Goal: Task Accomplishment & Management: Use online tool/utility

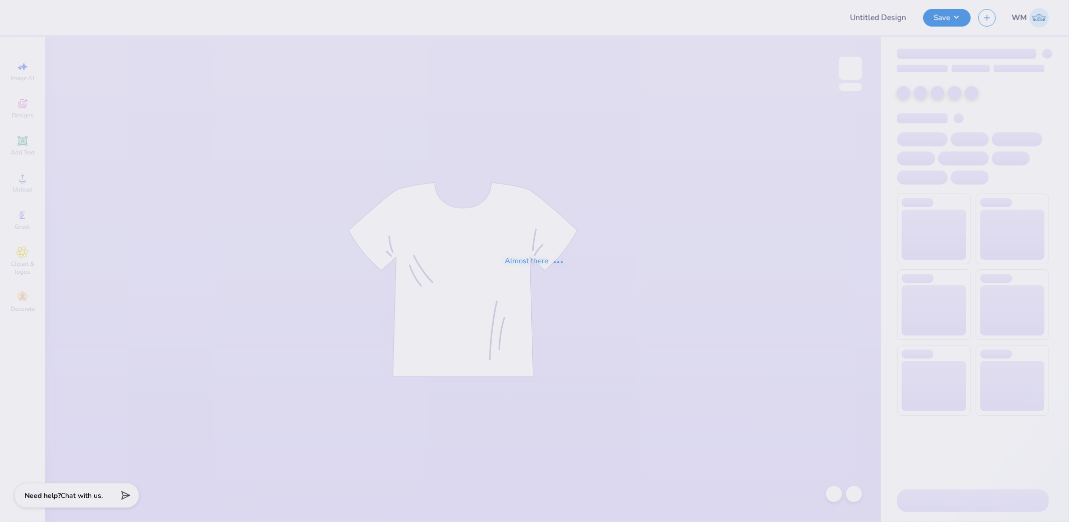
type input "sig chi darty"
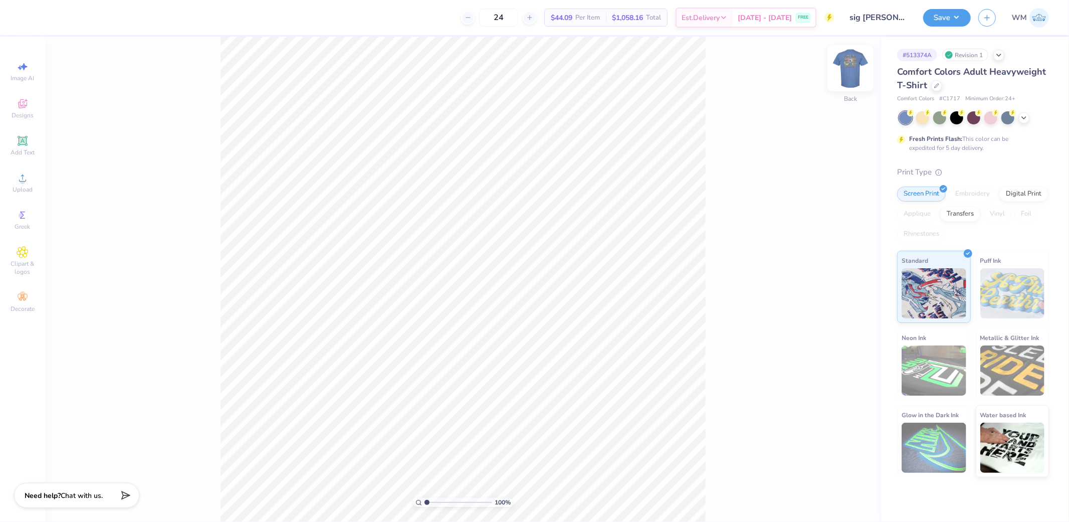
click at [847, 68] on img at bounding box center [850, 68] width 40 height 40
drag, startPoint x: 425, startPoint y: 501, endPoint x: 434, endPoint y: 503, distance: 9.1
type input "2.08"
click at [434, 503] on input "range" at bounding box center [458, 502] width 68 height 9
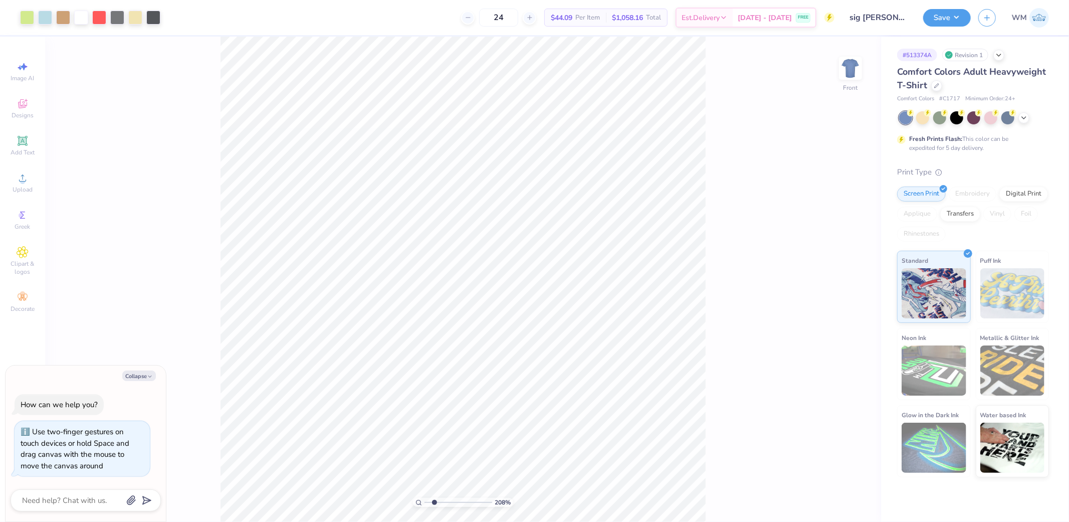
drag, startPoint x: 144, startPoint y: 374, endPoint x: 178, endPoint y: 384, distance: 35.0
click at [144, 374] on button "Collapse" at bounding box center [139, 375] width 34 height 11
type textarea "x"
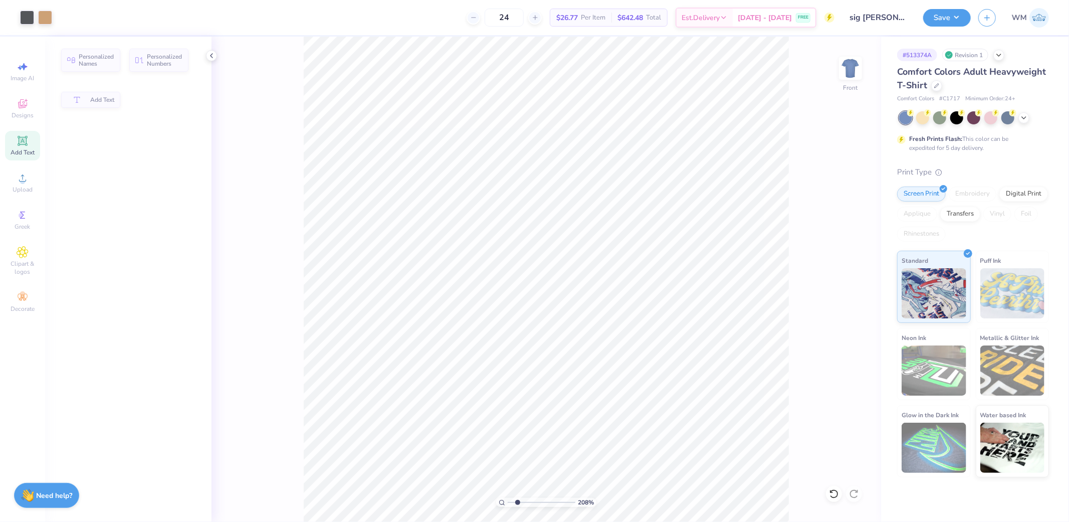
click at [501, 502] on icon at bounding box center [502, 502] width 7 height 7
type input "1"
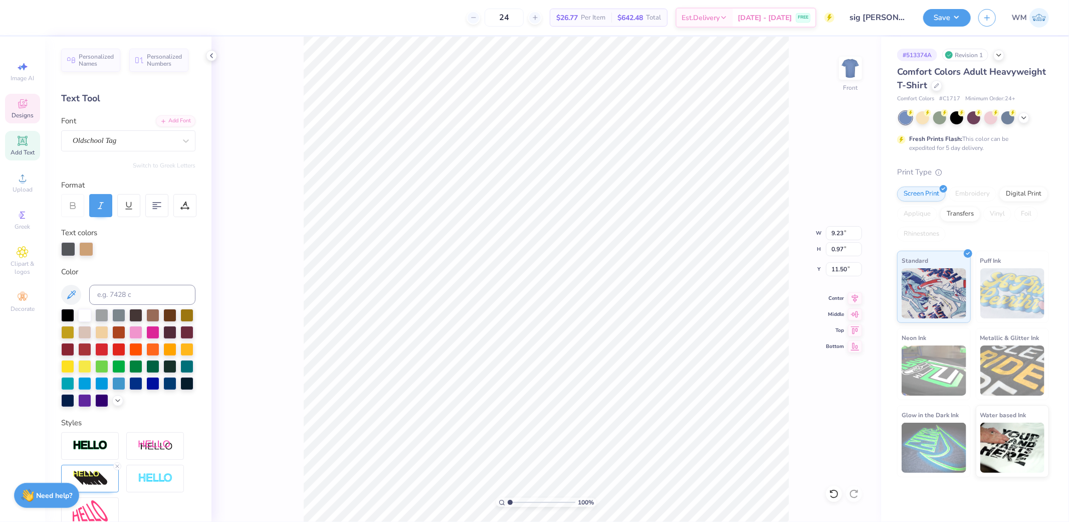
type input "11.50"
type input "11.47"
type textarea "S"
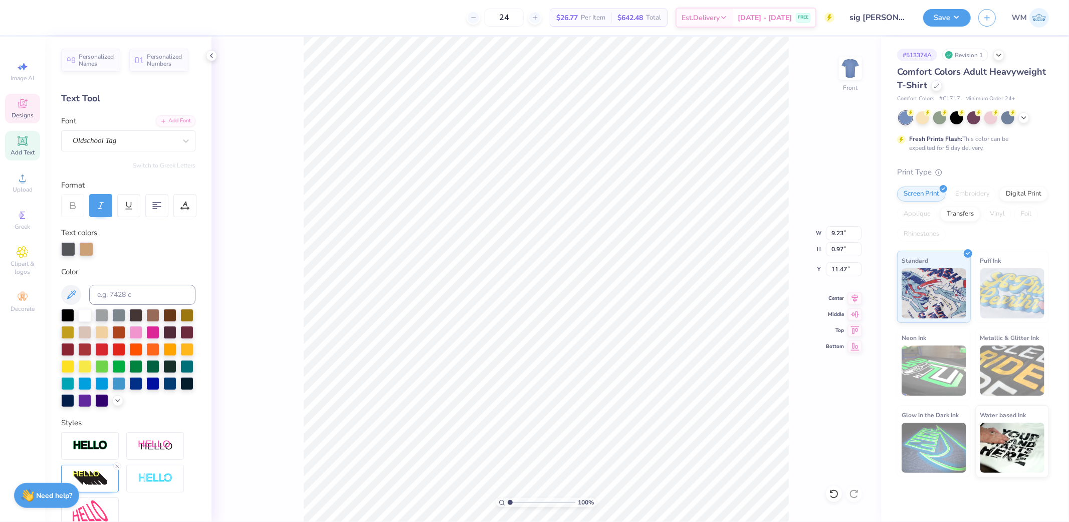
type textarea "s"
type textarea "S"
type textarea "Sigma Chi"
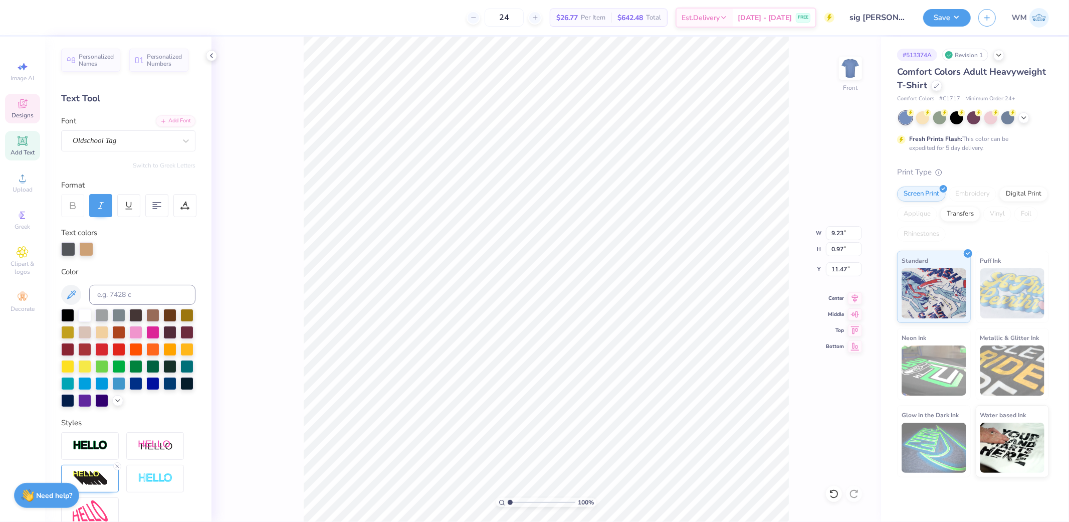
scroll to position [16, 26]
click at [30, 184] on div "Upload" at bounding box center [22, 183] width 35 height 30
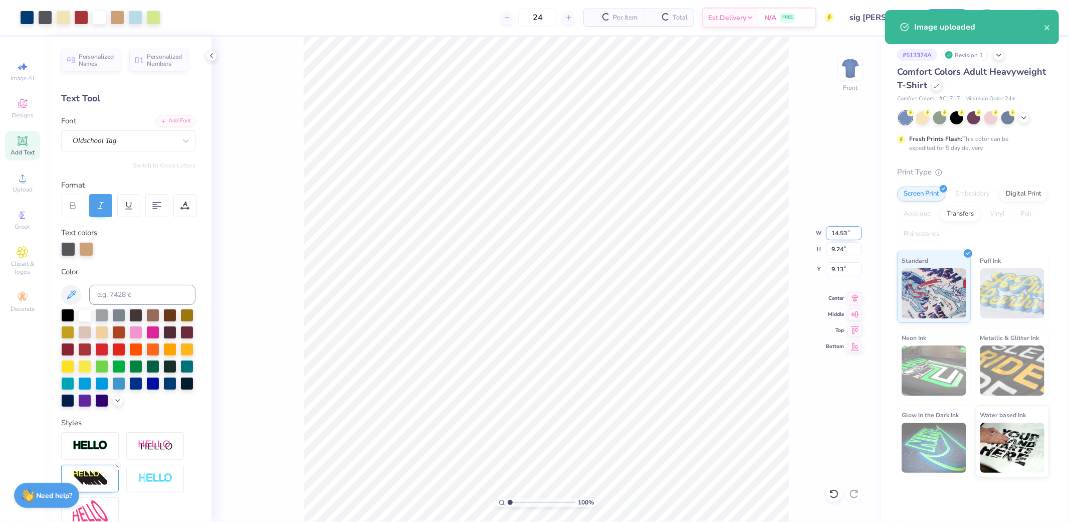
click at [844, 227] on input "14.53" at bounding box center [844, 233] width 36 height 14
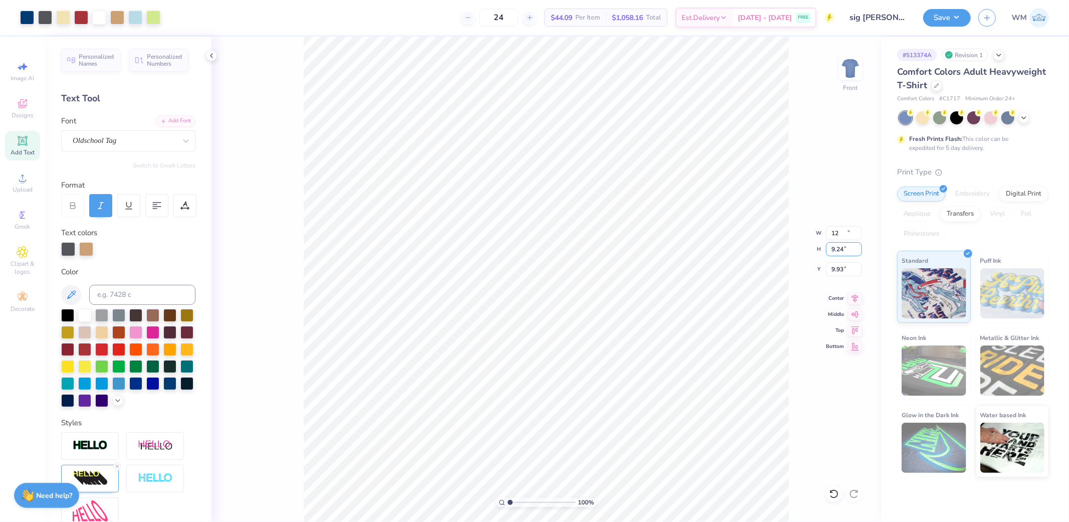
type input "12.00"
type input "7.63"
click at [842, 270] on input "9.93" at bounding box center [844, 269] width 36 height 14
type input "3.00"
click at [854, 74] on img at bounding box center [850, 68] width 40 height 40
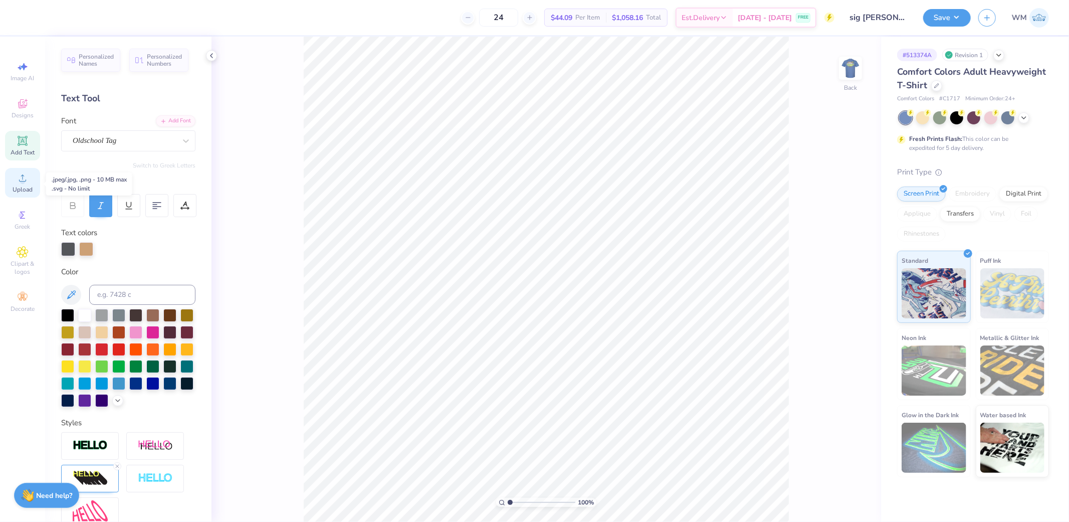
click at [16, 189] on span "Upload" at bounding box center [23, 189] width 20 height 8
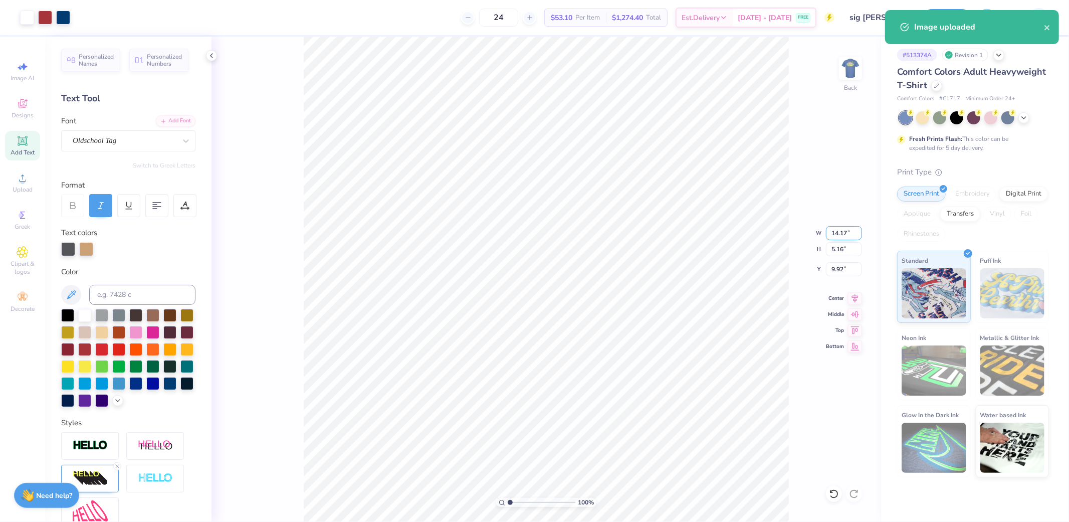
click at [848, 229] on input "14.17" at bounding box center [844, 233] width 36 height 14
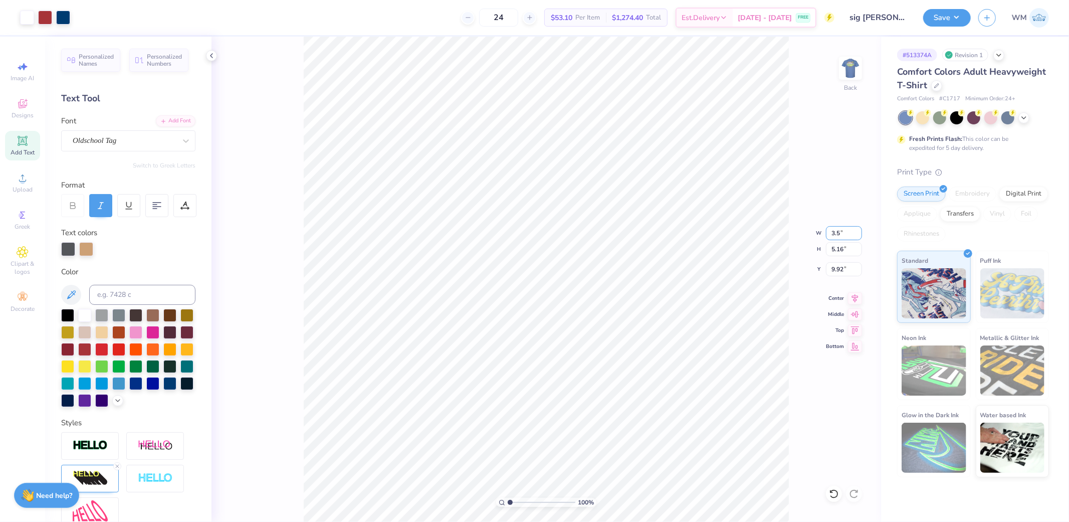
type input "3.50"
type input "1.27"
type input "11.86"
click at [848, 274] on input "11.86" at bounding box center [844, 269] width 36 height 14
type input "3.00"
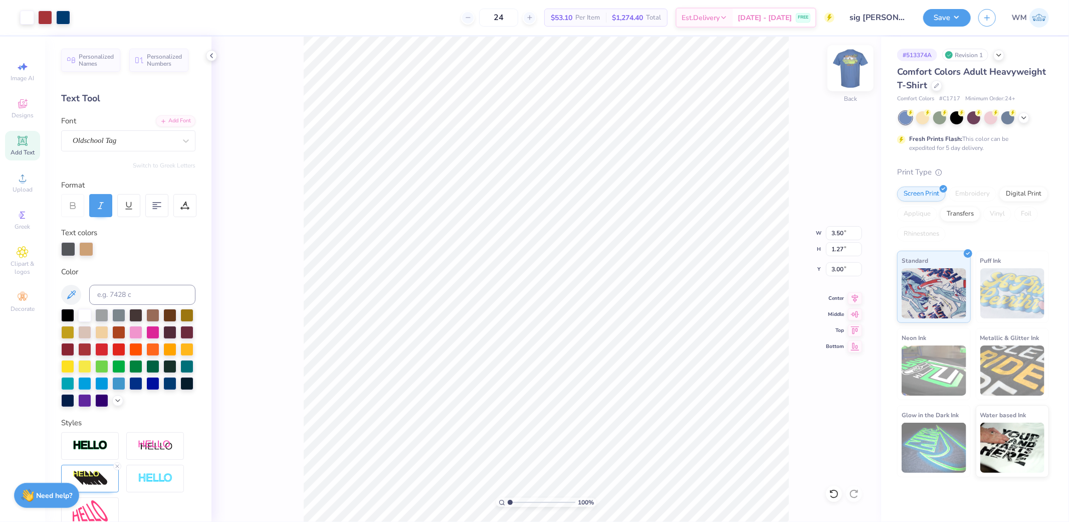
click at [852, 74] on img at bounding box center [850, 68] width 40 height 40
click at [856, 296] on icon at bounding box center [855, 297] width 14 height 12
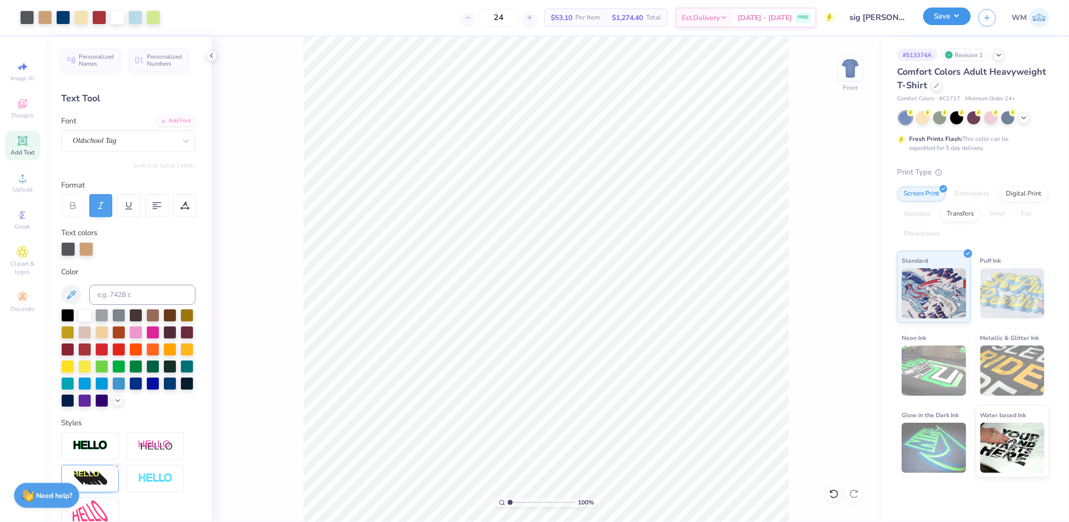
click at [941, 12] on button "Save" at bounding box center [947, 17] width 48 height 18
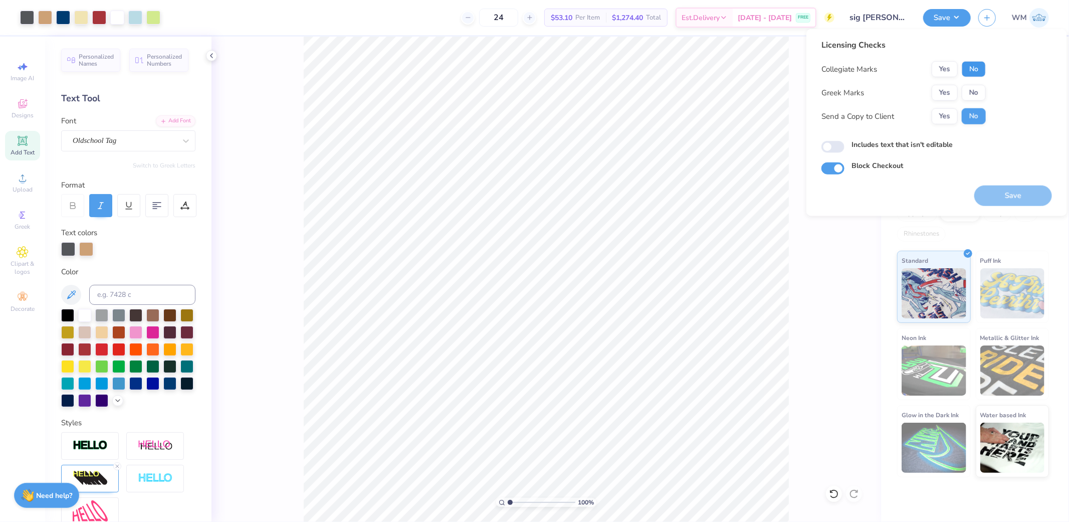
click at [975, 71] on button "No" at bounding box center [974, 69] width 24 height 16
click at [946, 93] on button "Yes" at bounding box center [945, 93] width 26 height 16
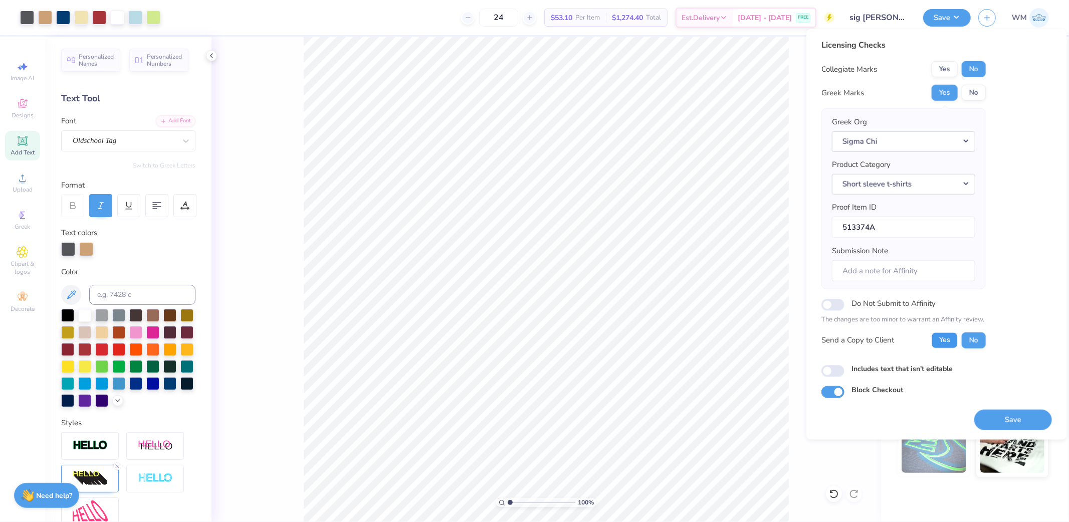
click at [938, 341] on button "Yes" at bounding box center [945, 340] width 26 height 16
drag, startPoint x: 1018, startPoint y: 418, endPoint x: 979, endPoint y: 411, distance: 39.6
click at [1018, 418] on button "Save" at bounding box center [1013, 419] width 78 height 21
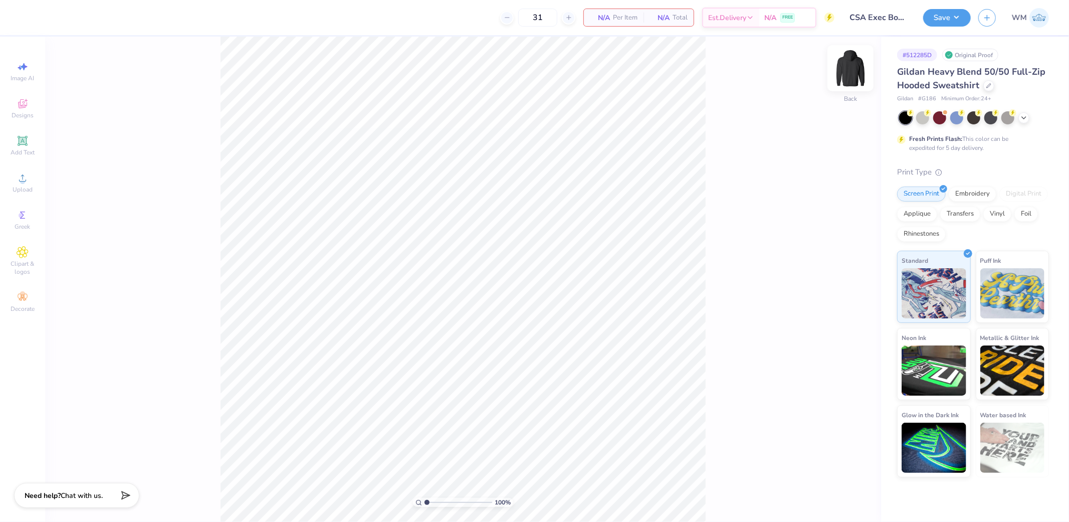
click at [859, 76] on img at bounding box center [850, 68] width 40 height 40
click at [853, 76] on img at bounding box center [850, 68] width 40 height 40
drag, startPoint x: 46, startPoint y: 51, endPoint x: 54, endPoint y: 59, distance: 11.0
click at [51, 53] on div "100 % Back" at bounding box center [463, 279] width 836 height 485
click at [18, 141] on icon at bounding box center [23, 141] width 12 height 12
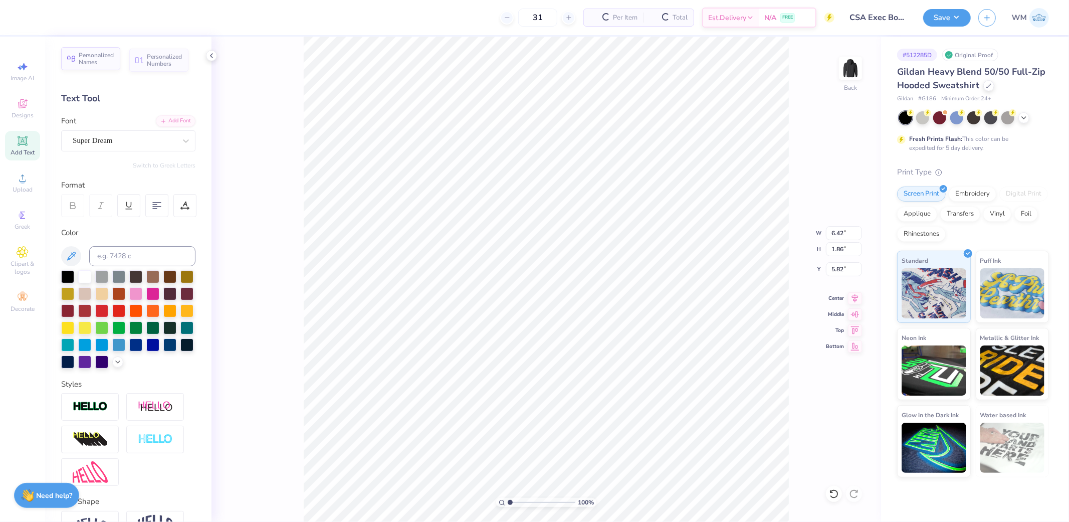
click at [97, 56] on span "Personalized Names" at bounding box center [97, 59] width 36 height 14
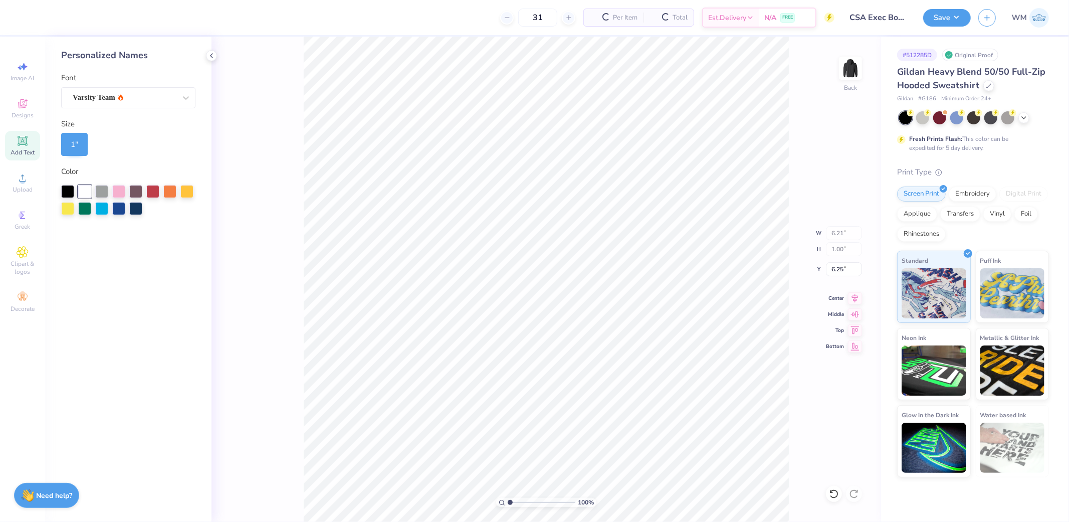
type input "6.21"
type input "1.00"
type input "6.25"
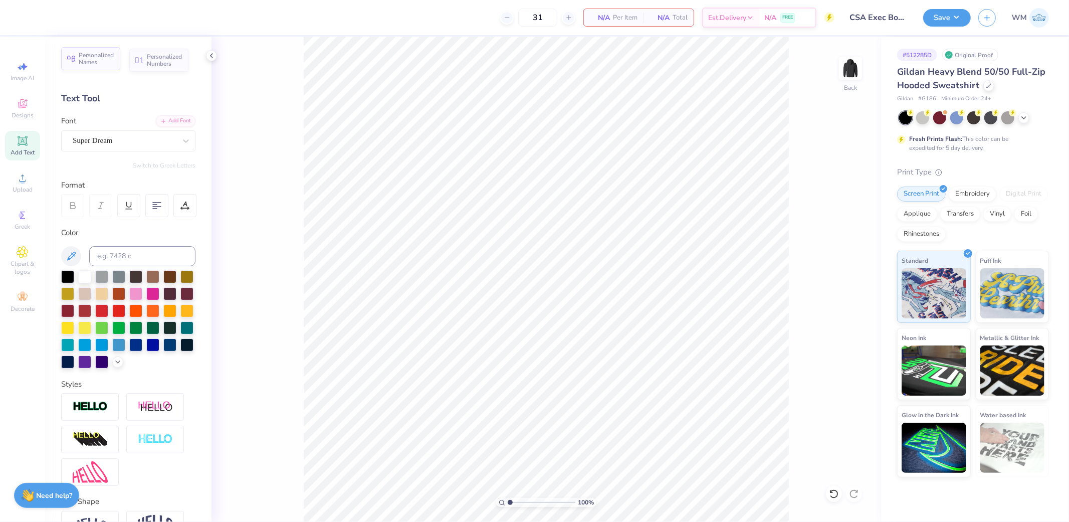
click at [109, 58] on span "Personalized Names" at bounding box center [97, 59] width 36 height 14
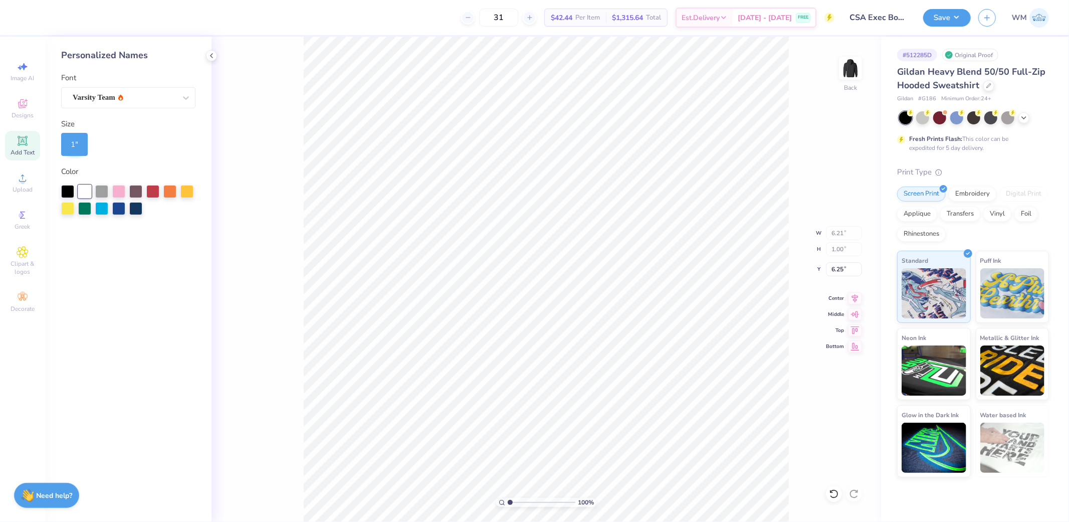
type input "5.09"
click at [26, 139] on icon at bounding box center [23, 141] width 10 height 10
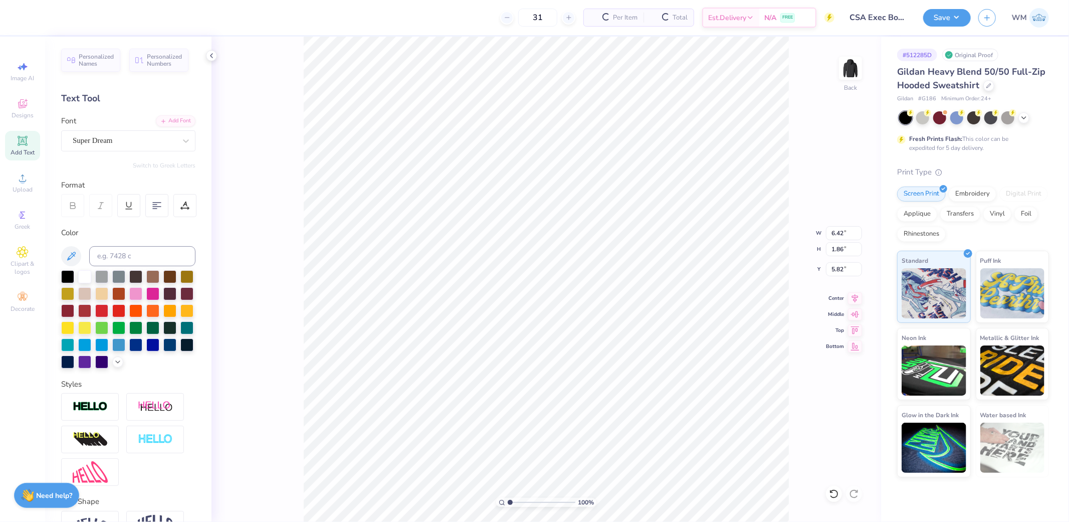
type input "6.42"
type input "1.86"
type input "5.82"
click at [94, 57] on span "Personalized Names" at bounding box center [97, 59] width 36 height 14
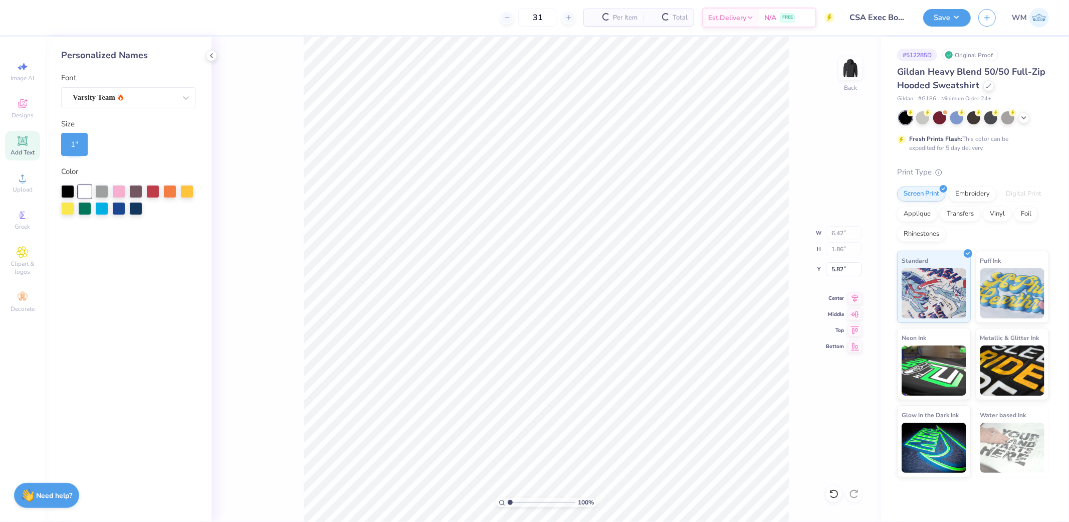
type input "6.21"
type input "1.00"
type input "6.25"
type input "8.89"
type input "6.42"
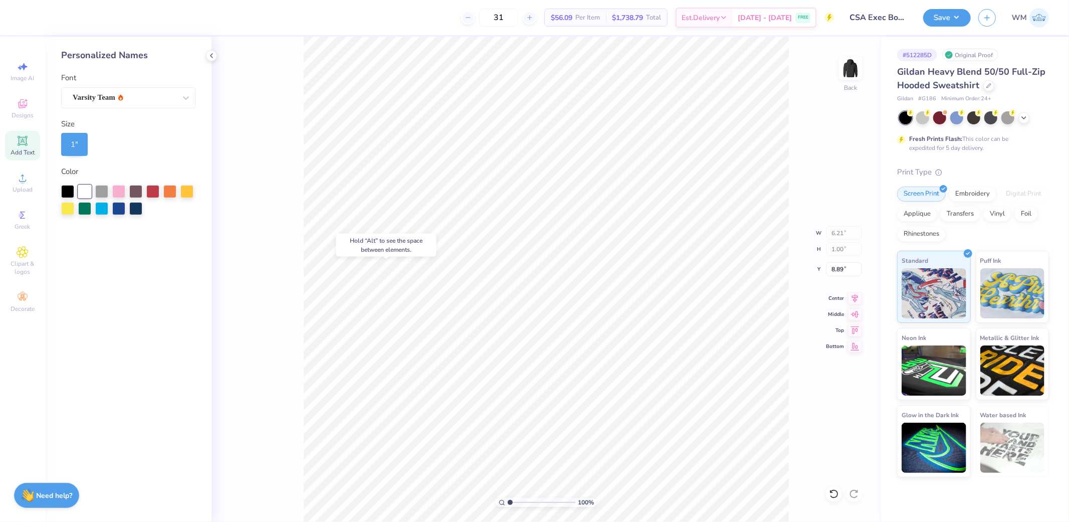
type input "1.86"
type input "5.82"
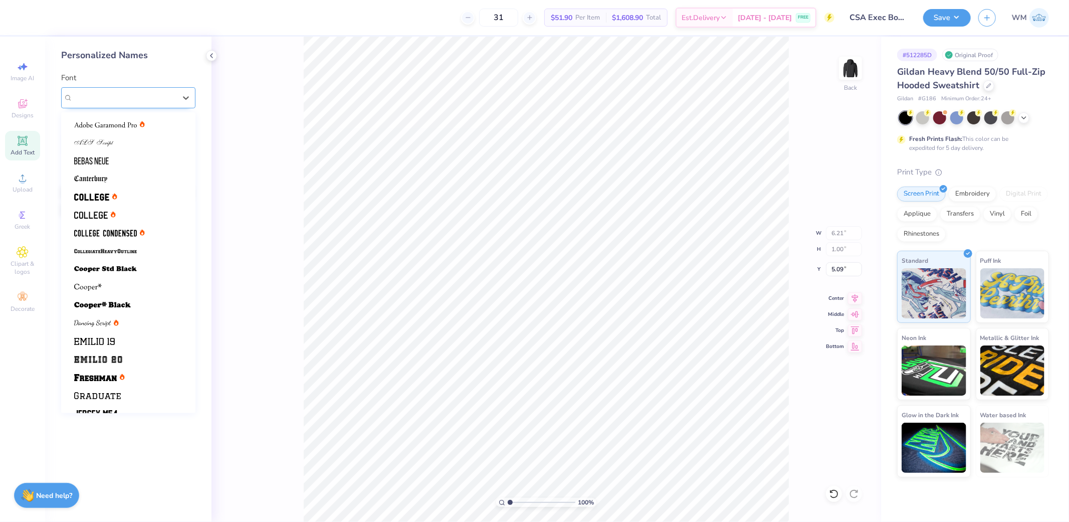
click at [169, 106] on div "Varsity Team" at bounding box center [128, 97] width 134 height 21
click at [109, 120] on span at bounding box center [105, 124] width 63 height 11
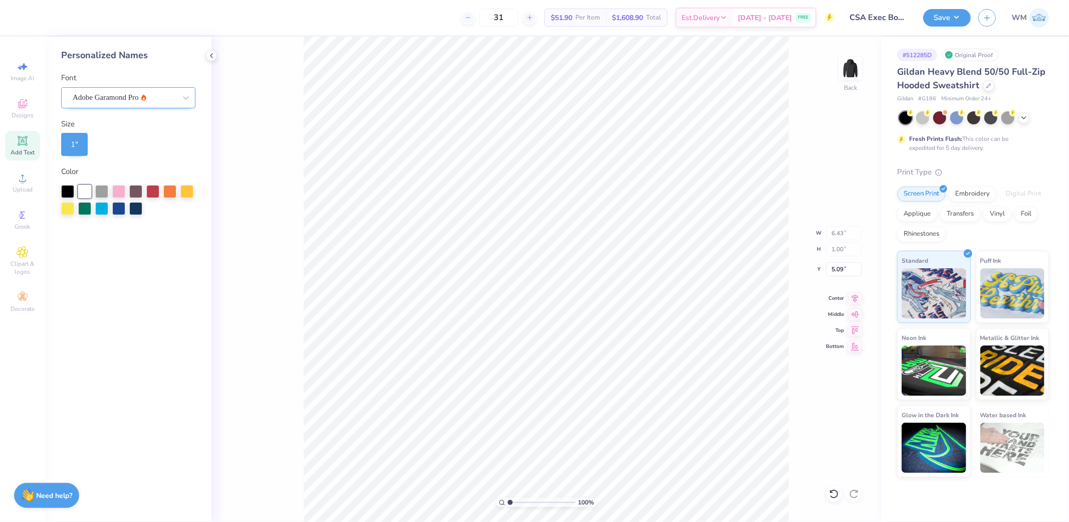
click at [126, 98] on div "Adobe Garamond Pro" at bounding box center [124, 98] width 105 height 16
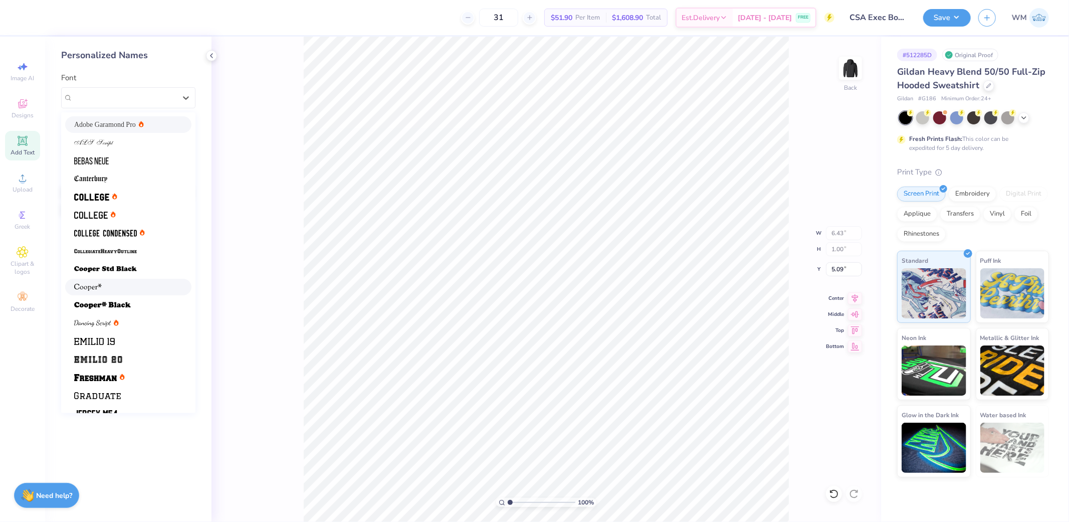
click at [95, 287] on img at bounding box center [88, 287] width 28 height 7
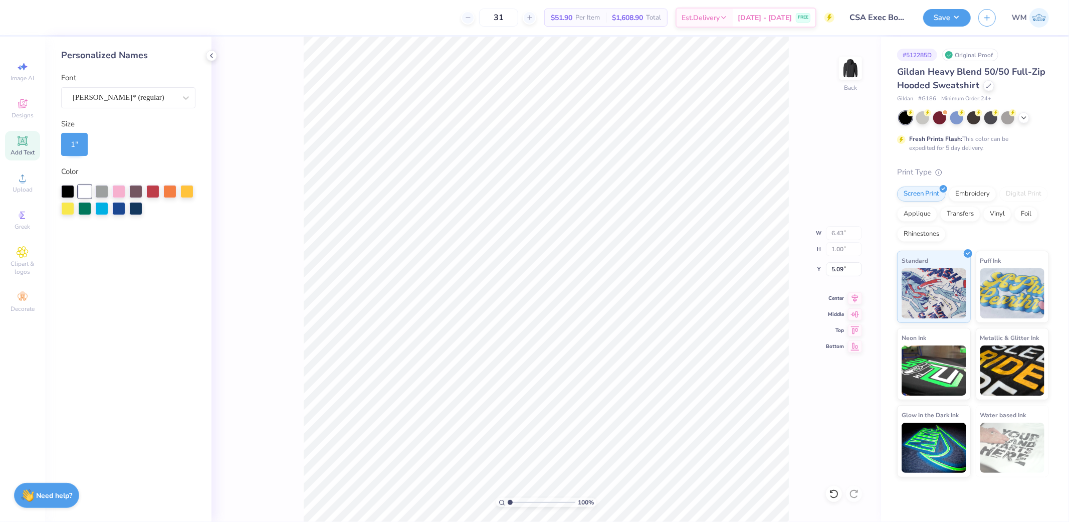
type input "6.74"
click at [186, 101] on icon at bounding box center [186, 98] width 10 height 10
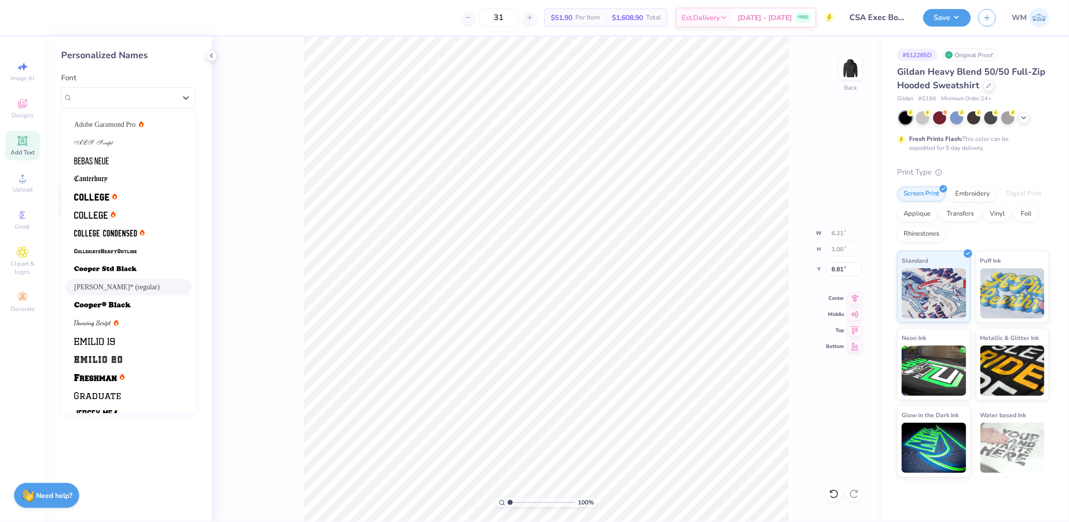
click at [134, 282] on div "[PERSON_NAME]* (regular)" at bounding box center [128, 287] width 108 height 11
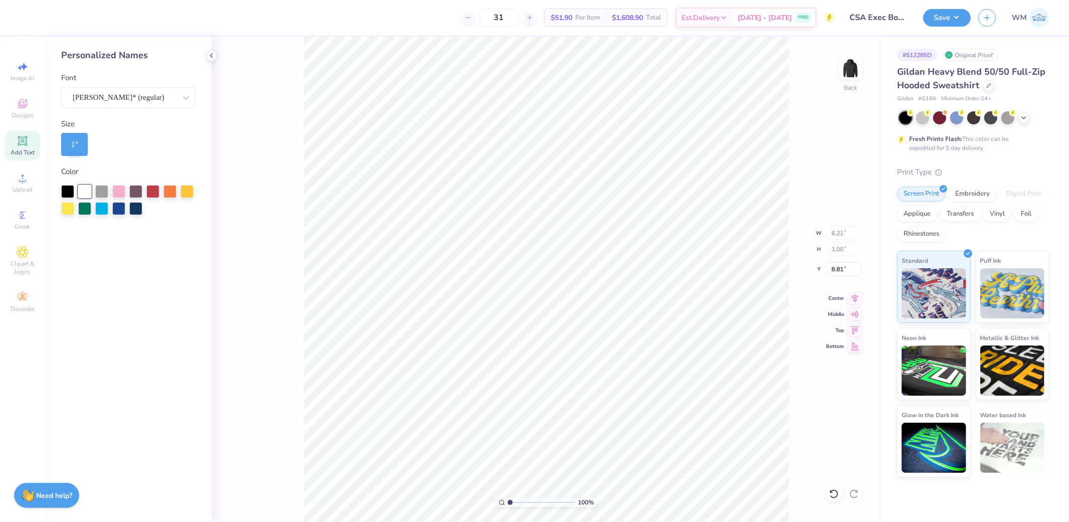
type input "6.74"
click at [73, 144] on div "1 "" at bounding box center [74, 144] width 27 height 23
type input "8.81"
click at [68, 145] on div "1 "" at bounding box center [74, 144] width 27 height 23
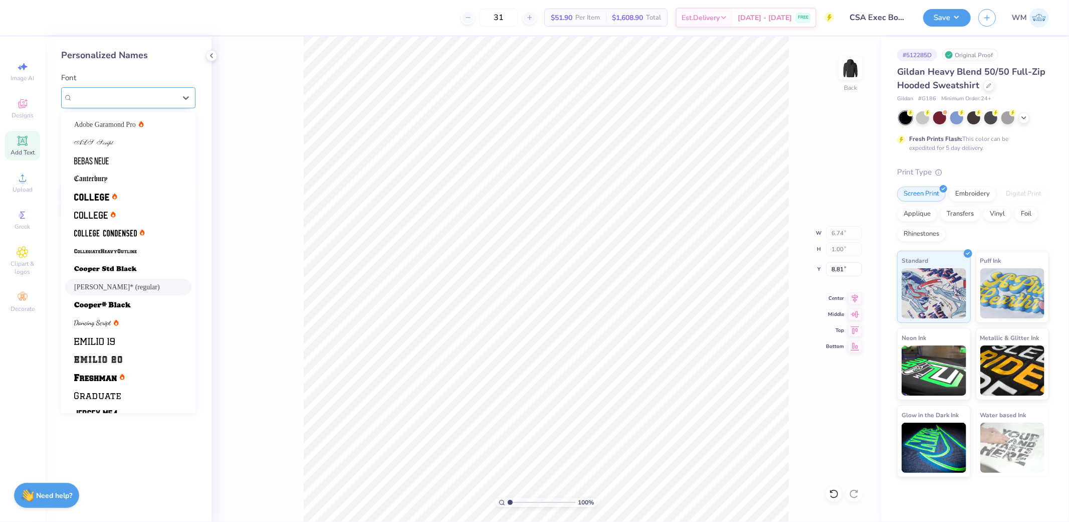
click at [114, 98] on div "[PERSON_NAME]* (regular)" at bounding box center [124, 98] width 105 height 16
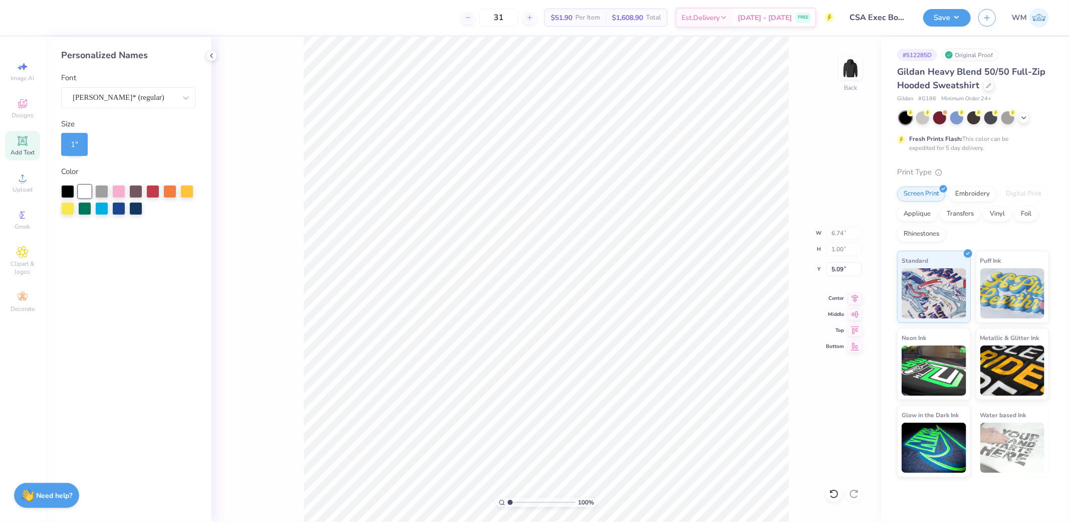
click at [70, 141] on div "1 "" at bounding box center [74, 144] width 27 height 23
click at [120, 101] on div "[PERSON_NAME]* (regular)" at bounding box center [124, 98] width 105 height 16
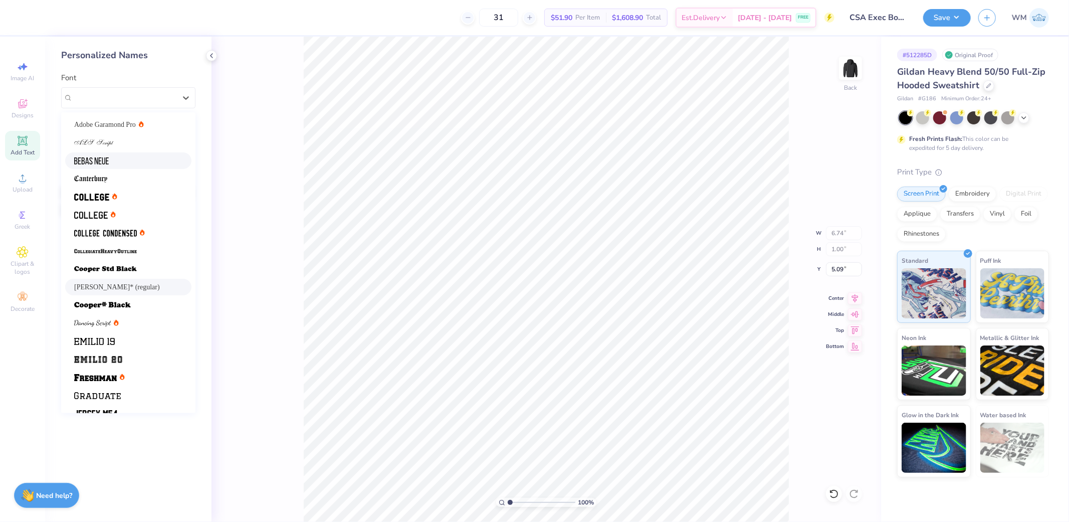
click at [93, 163] on img at bounding box center [91, 160] width 35 height 7
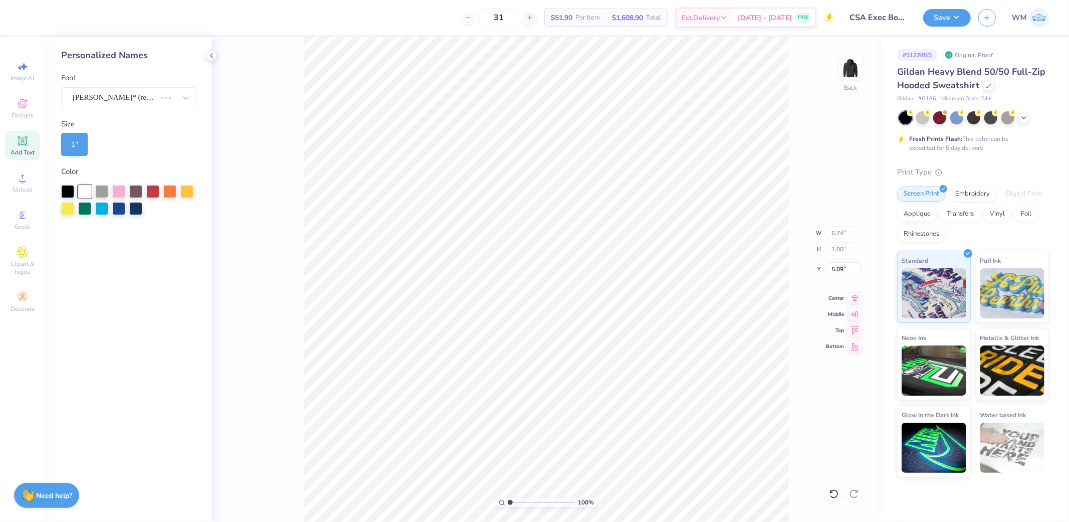
type input "3.91"
click at [143, 104] on div "Bebas Neue" at bounding box center [124, 98] width 105 height 16
type input "8.01"
click at [87, 188] on div at bounding box center [84, 191] width 13 height 13
click at [27, 140] on icon at bounding box center [23, 141] width 12 height 12
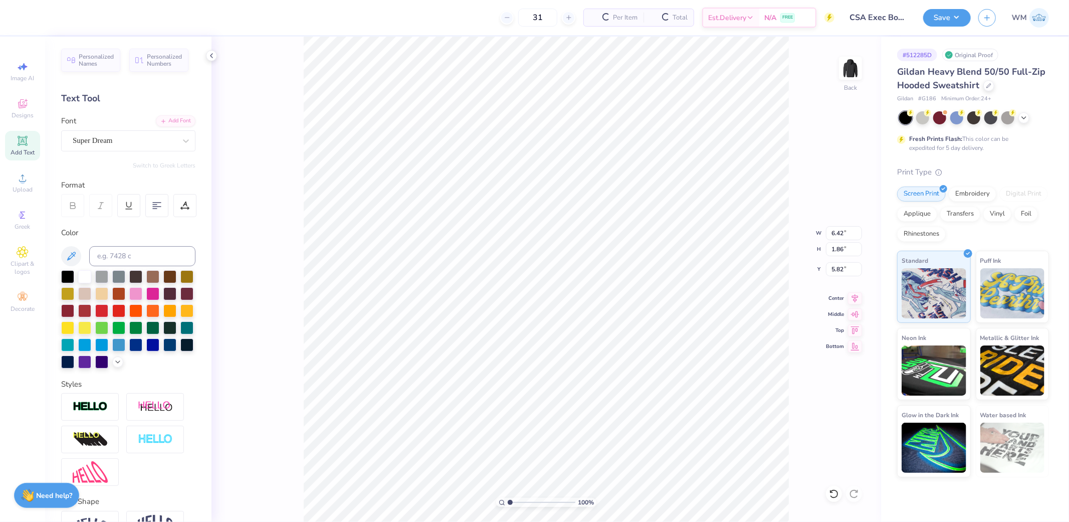
type input "6.42"
type input "1.86"
type input "5.82"
click at [83, 57] on span "Personalized Names" at bounding box center [97, 59] width 36 height 14
type input "6.21"
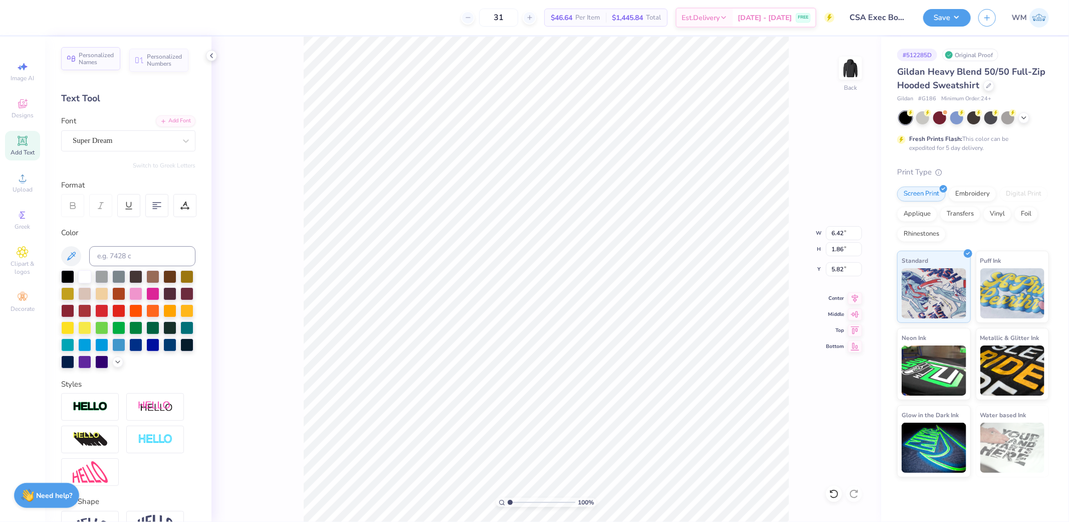
type input "1.00"
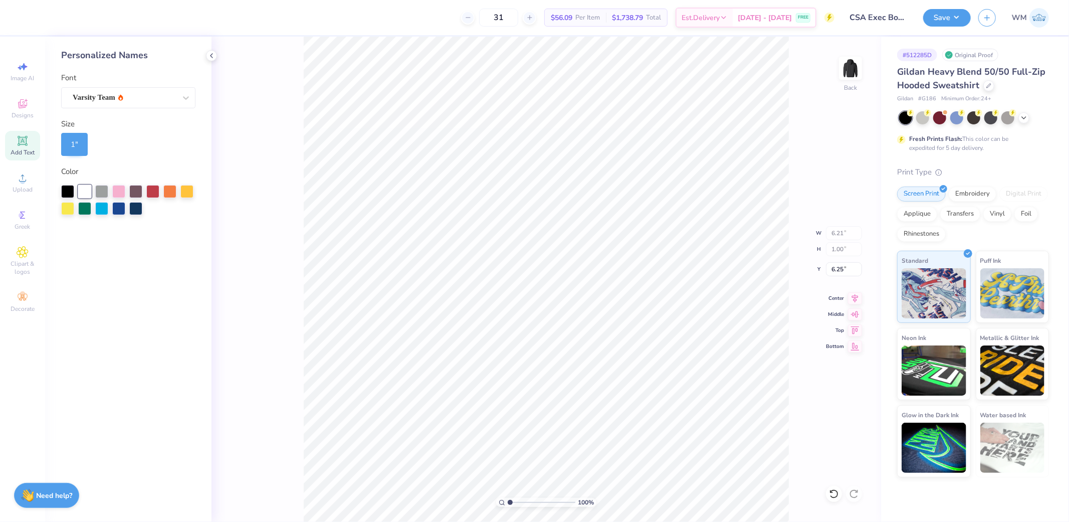
type input "3.57"
type input "6.42"
type input "1.86"
type input "5.82"
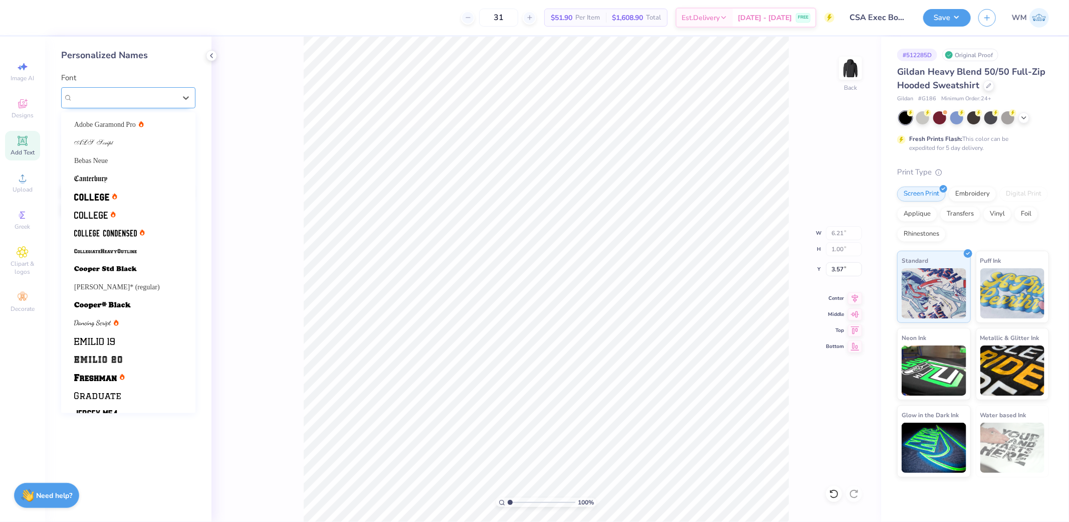
click at [141, 87] on div "Varsity Team" at bounding box center [128, 97] width 134 height 21
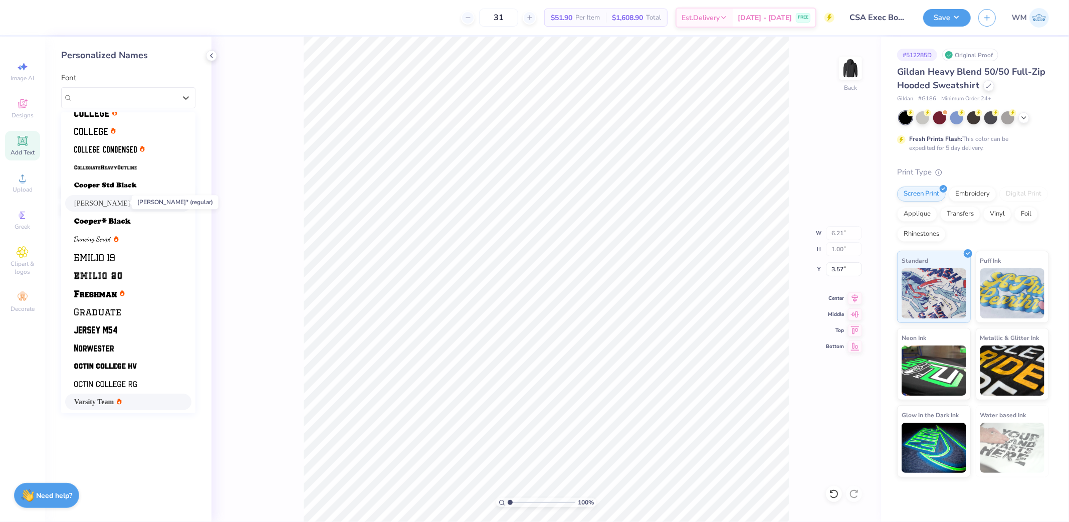
click at [106, 206] on span "[PERSON_NAME]* (regular)" at bounding box center [117, 203] width 86 height 11
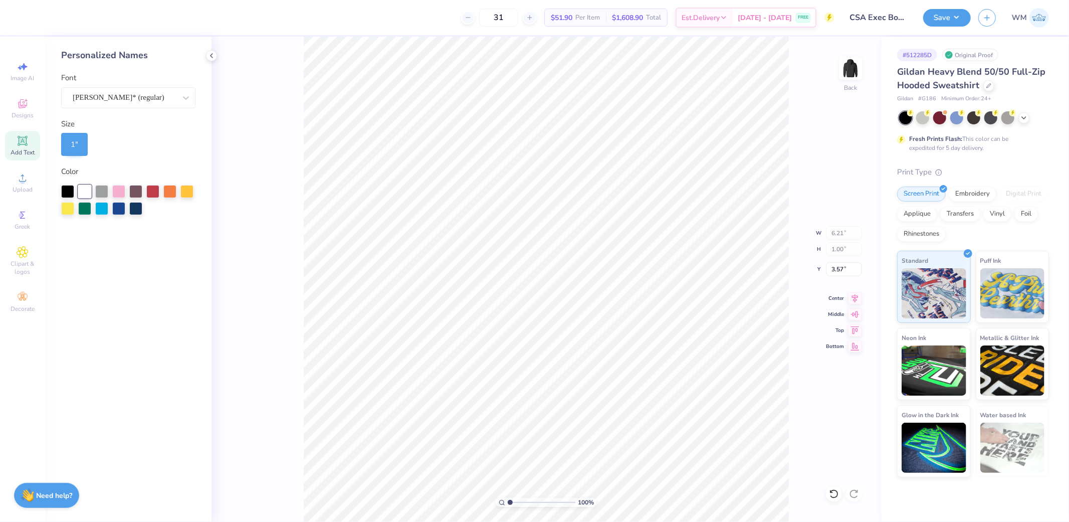
type input "6.74"
click at [844, 264] on input "3.57" at bounding box center [844, 269] width 36 height 14
type input "3.00"
click at [840, 270] on input "4.81" at bounding box center [844, 269] width 36 height 14
click at [838, 271] on input "4.00" at bounding box center [844, 269] width 36 height 14
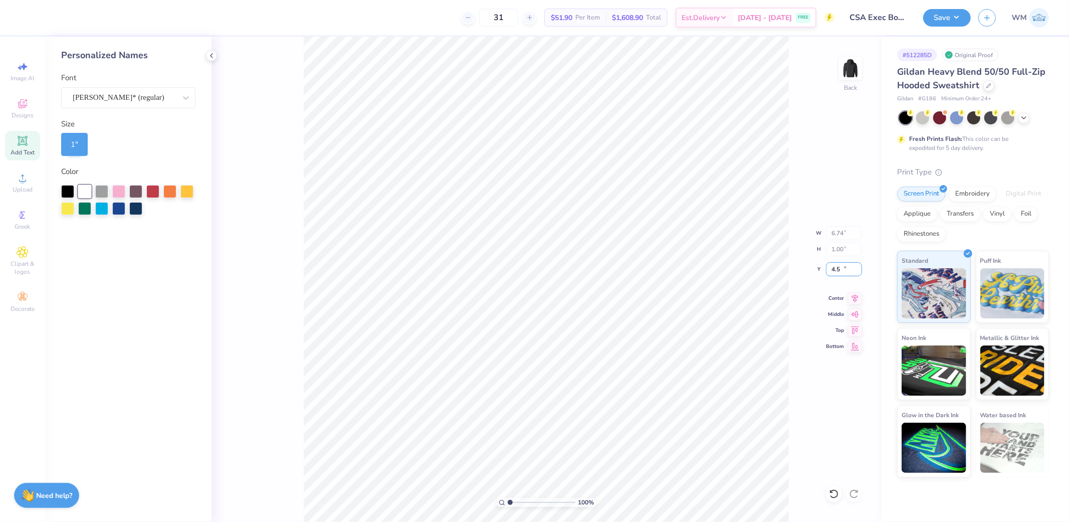
type input "4.50"
drag, startPoint x: 857, startPoint y: 296, endPoint x: 838, endPoint y: 294, distance: 18.6
click at [857, 296] on icon at bounding box center [855, 296] width 7 height 9
click at [855, 298] on icon at bounding box center [855, 297] width 14 height 12
click at [854, 299] on icon at bounding box center [855, 296] width 7 height 9
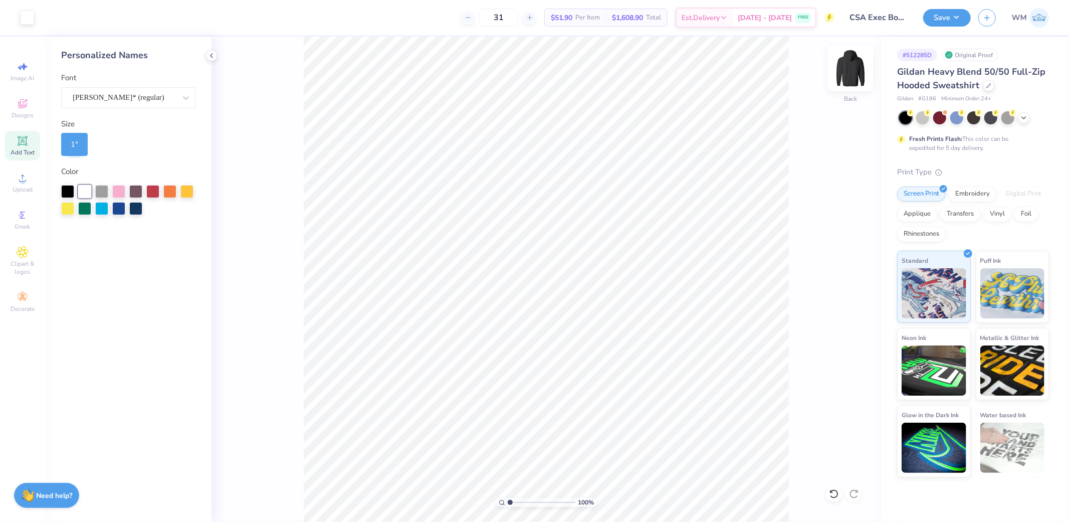
click at [854, 66] on img at bounding box center [850, 68] width 40 height 40
click at [22, 183] on circle at bounding box center [23, 181] width 6 height 6
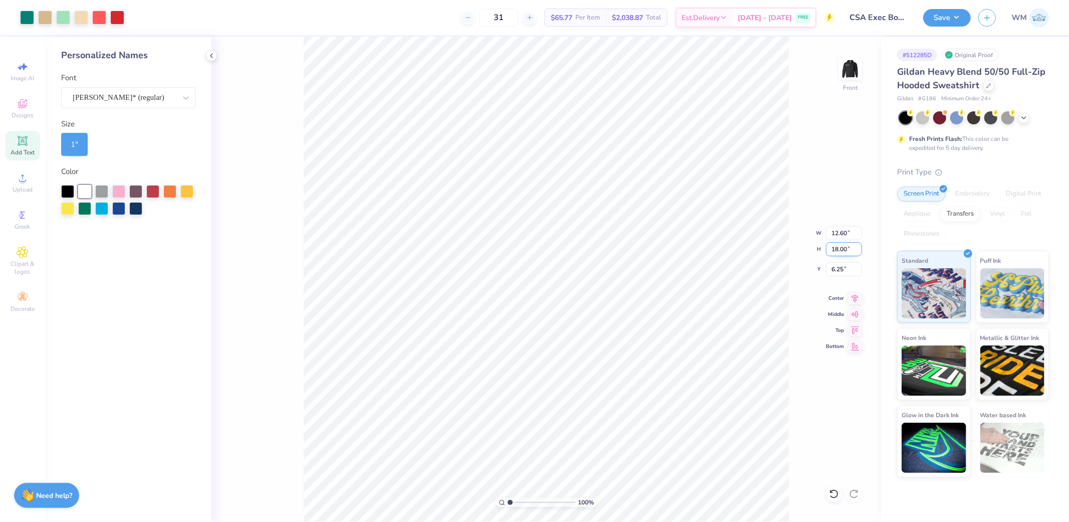
click at [847, 245] on input "18.00" at bounding box center [844, 249] width 36 height 14
type input "15"
type input "10.50"
type input "15.00"
click at [842, 268] on input "7.75" at bounding box center [844, 269] width 36 height 14
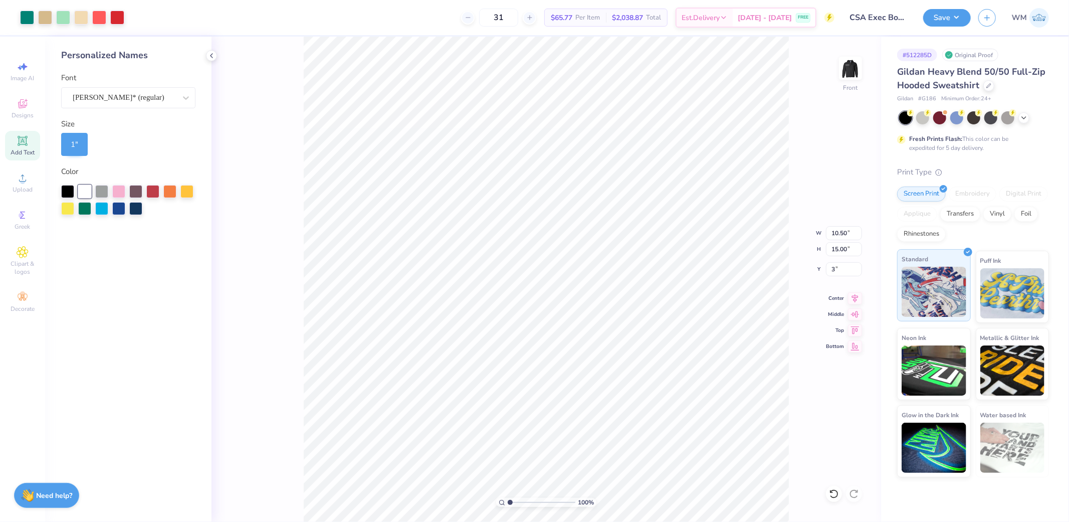
type input "6.00"
drag, startPoint x: 845, startPoint y: 249, endPoint x: 852, endPoint y: 253, distance: 7.8
click at [846, 249] on input "15.00" at bounding box center [844, 249] width 36 height 14
type input "13"
type input "9.10"
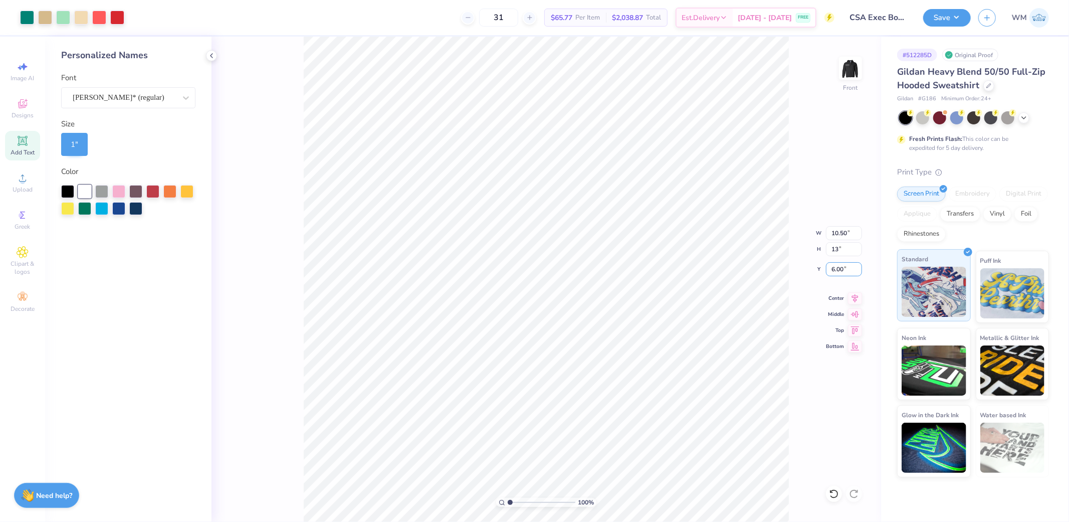
type input "13.00"
click at [840, 268] on input "7.00" at bounding box center [844, 269] width 36 height 14
type input "6.00"
click at [958, 24] on button "Save" at bounding box center [947, 17] width 48 height 18
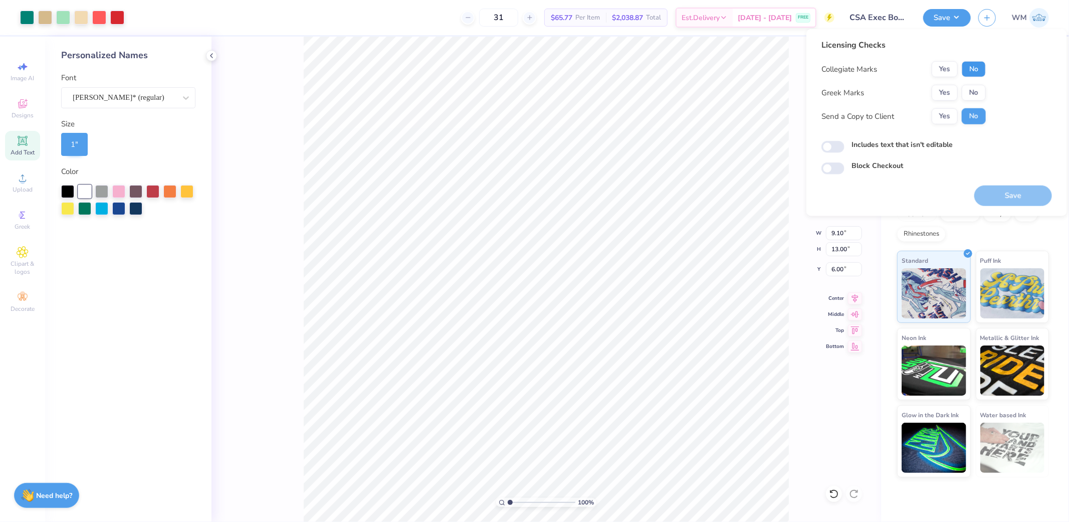
click at [967, 69] on button "No" at bounding box center [974, 69] width 24 height 16
click at [965, 92] on button "No" at bounding box center [974, 93] width 24 height 16
click at [946, 119] on button "Yes" at bounding box center [945, 116] width 26 height 16
click at [840, 144] on input "Includes text that isn't editable" at bounding box center [832, 147] width 23 height 12
checkbox input "true"
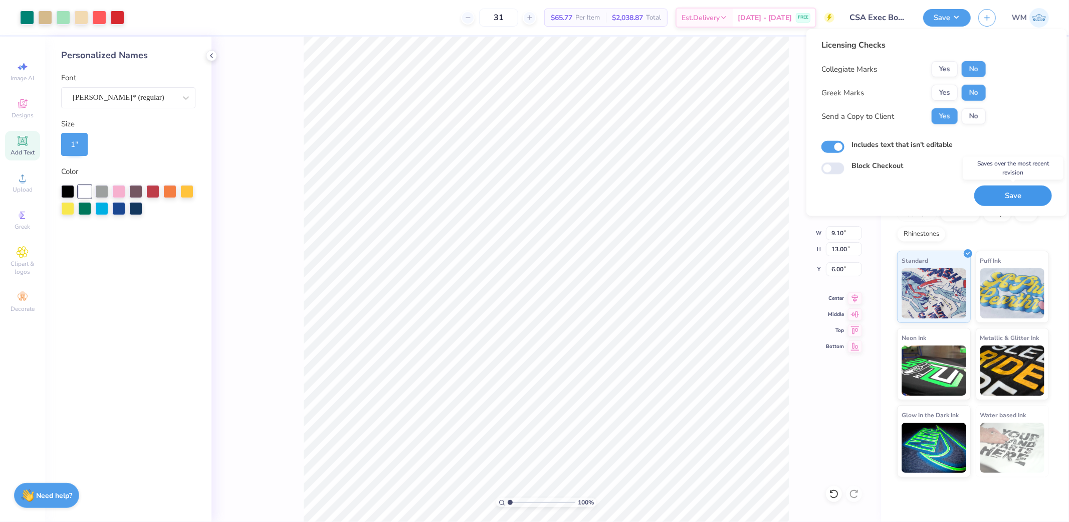
click at [1021, 195] on button "Save" at bounding box center [1013, 195] width 78 height 21
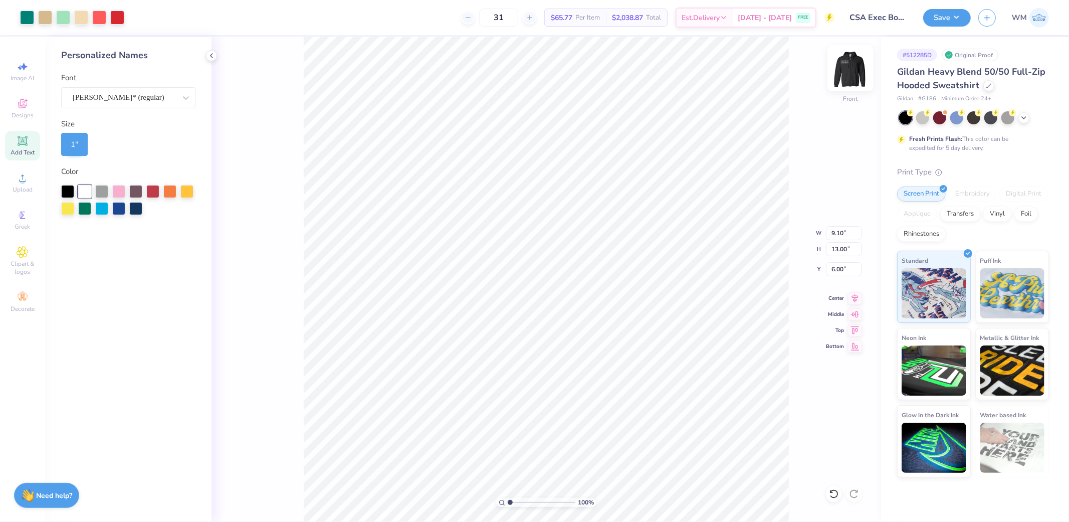
click at [847, 62] on img at bounding box center [850, 68] width 40 height 40
